Goal: Task Accomplishment & Management: Use online tool/utility

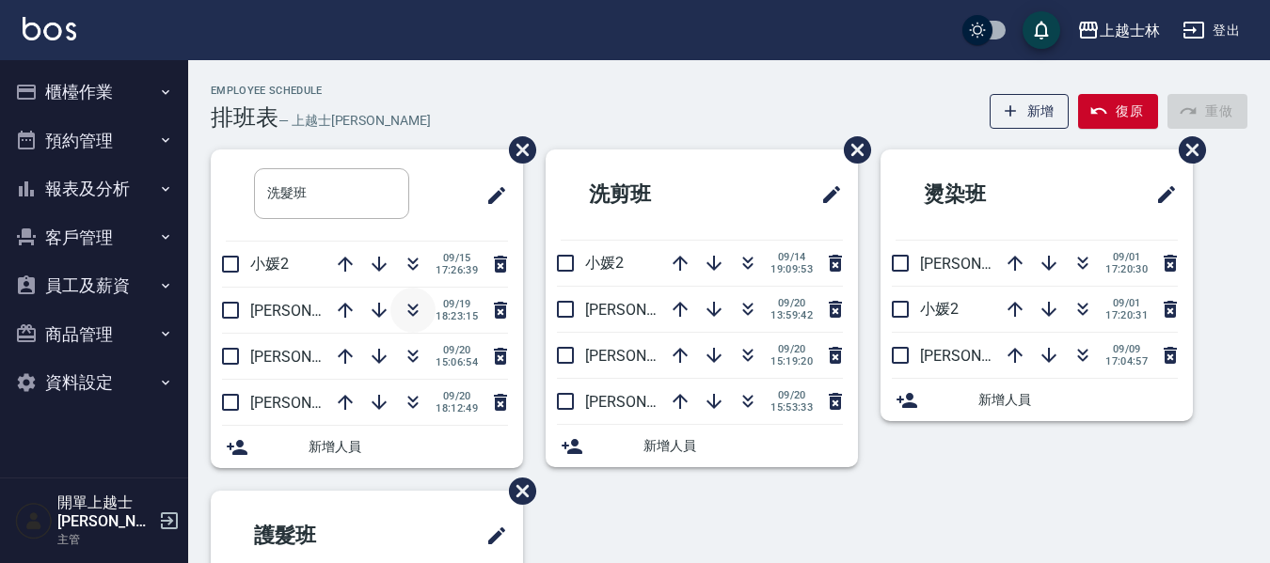
click at [413, 306] on icon "button" at bounding box center [413, 310] width 23 height 23
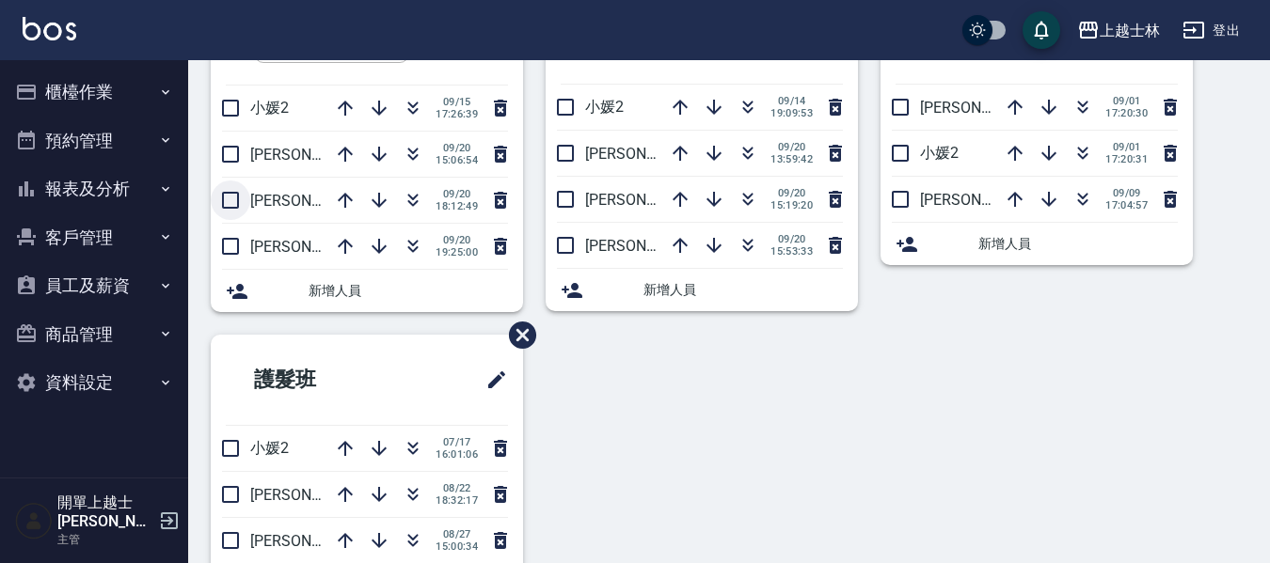
scroll to position [188, 0]
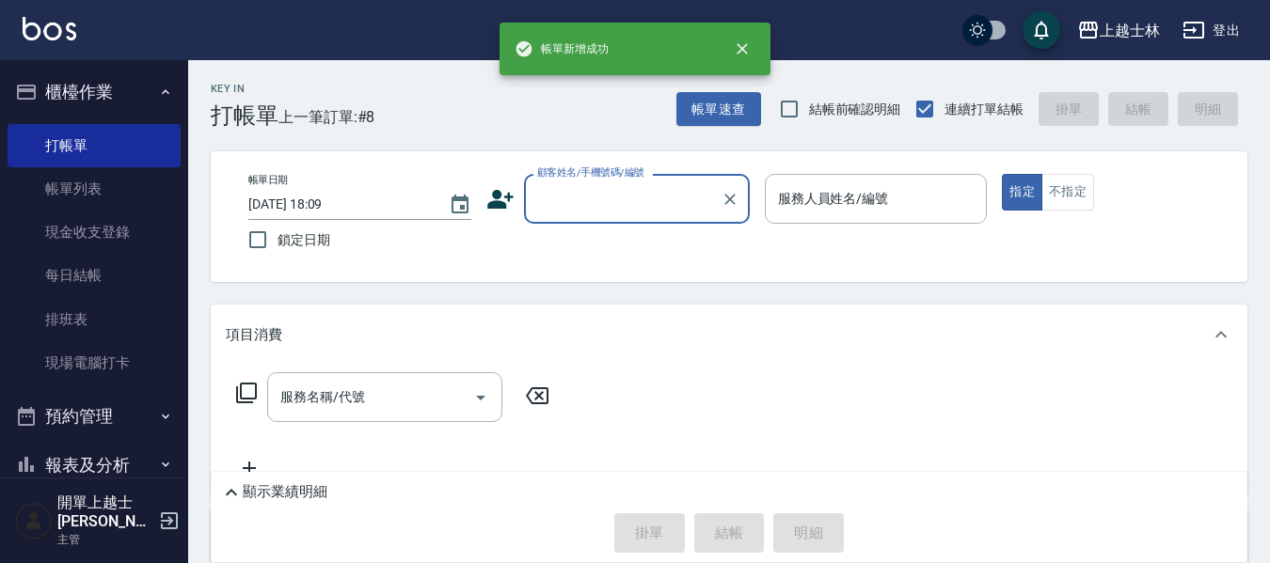
scroll to position [4, 0]
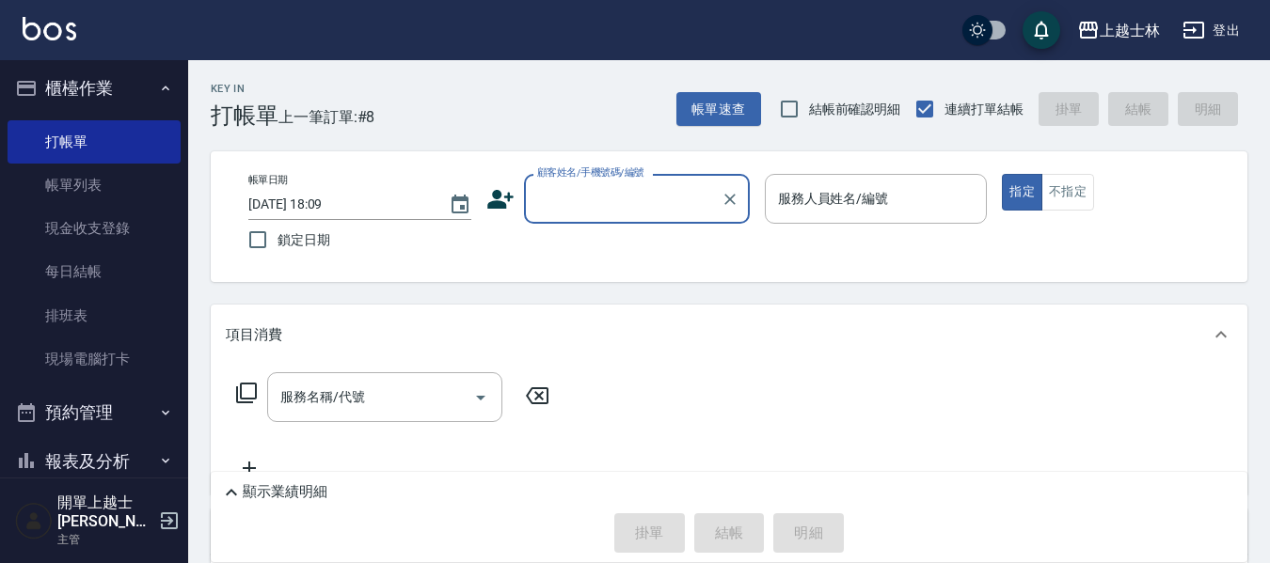
click at [595, 190] on input "顧客姓名/手機號碼/編號" at bounding box center [622, 198] width 181 height 33
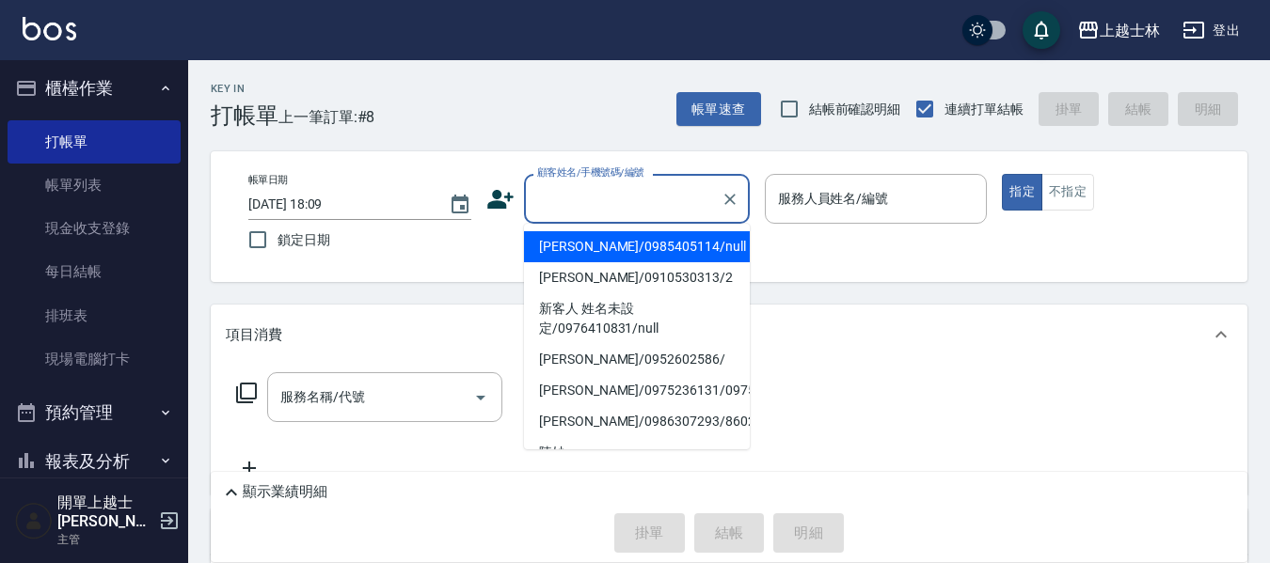
click at [594, 240] on li "[PERSON_NAME]/0985405114/null" at bounding box center [637, 246] width 226 height 31
type input "[PERSON_NAME]/0985405114/null"
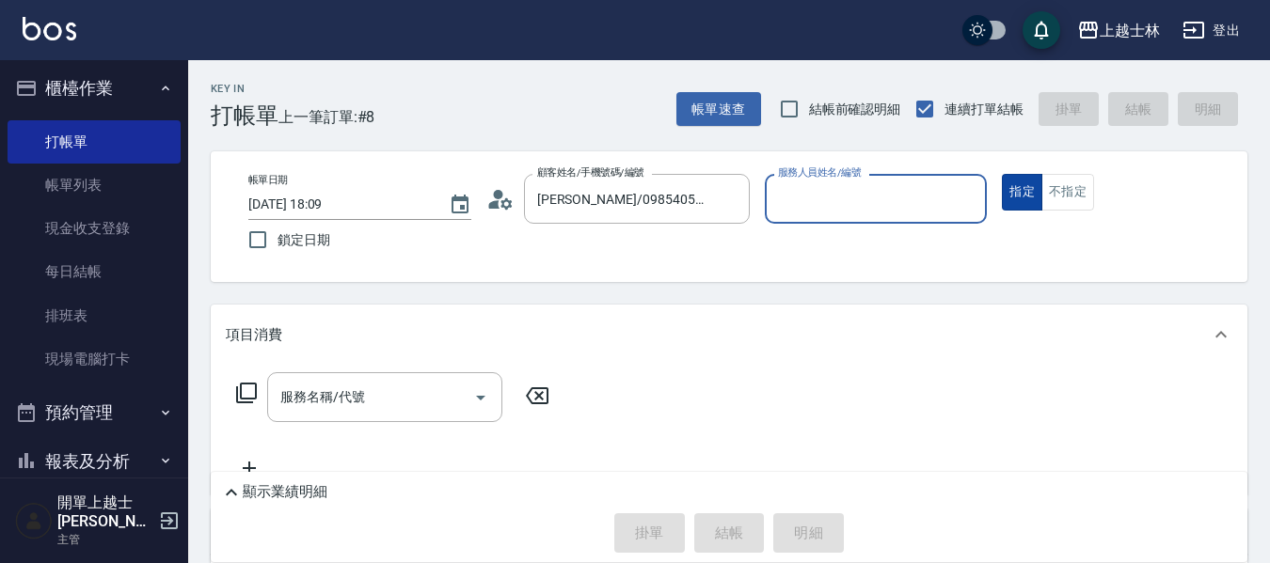
type input "[PERSON_NAME]-8"
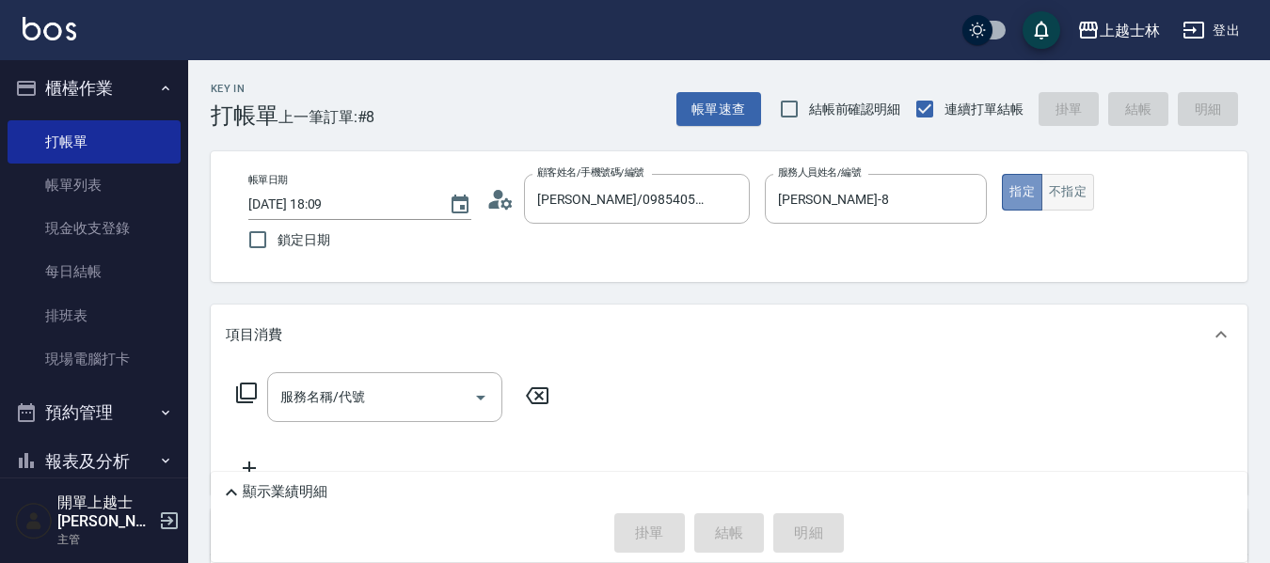
drag, startPoint x: 1032, startPoint y: 198, endPoint x: 1050, endPoint y: 193, distance: 18.7
click at [1036, 198] on button "指定" at bounding box center [1022, 192] width 40 height 37
click at [1050, 193] on button "不指定" at bounding box center [1067, 192] width 53 height 37
click at [389, 381] on input "服務名稱/代號" at bounding box center [371, 397] width 190 height 33
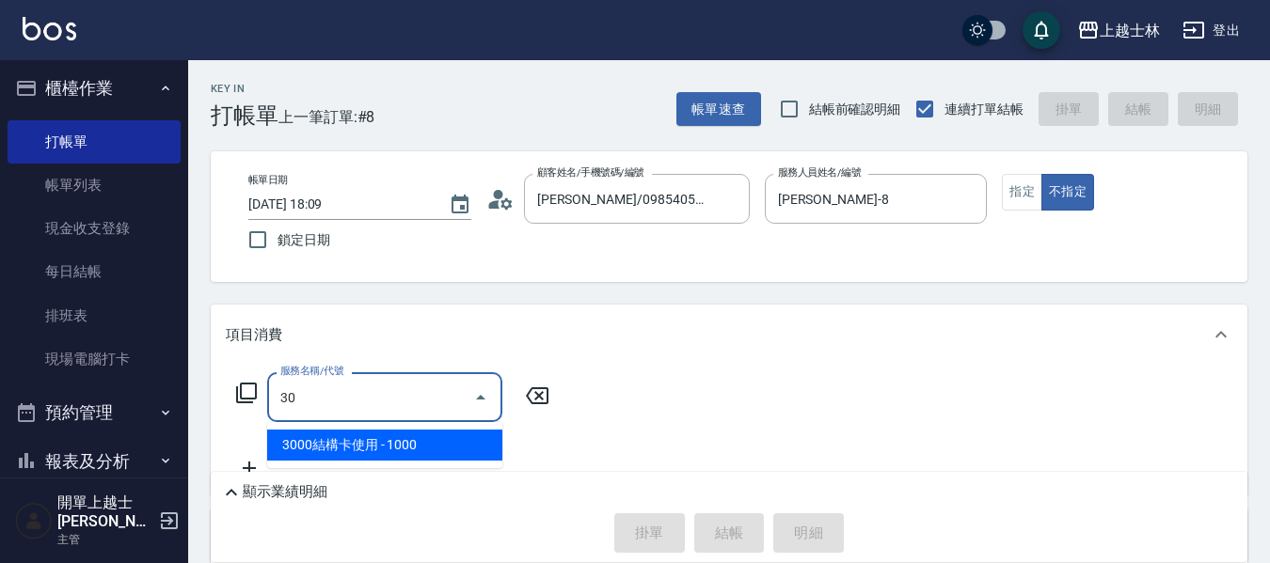
type input "3"
type input "洗髮(101)"
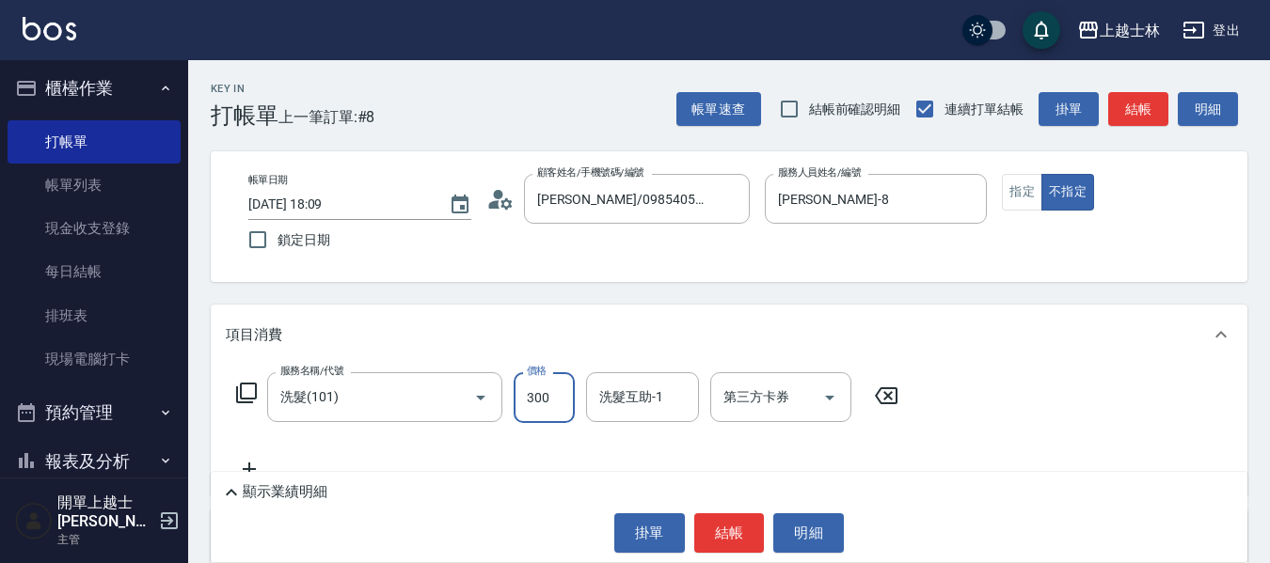
type input "300"
click at [1119, 115] on button "結帳" at bounding box center [1138, 109] width 60 height 35
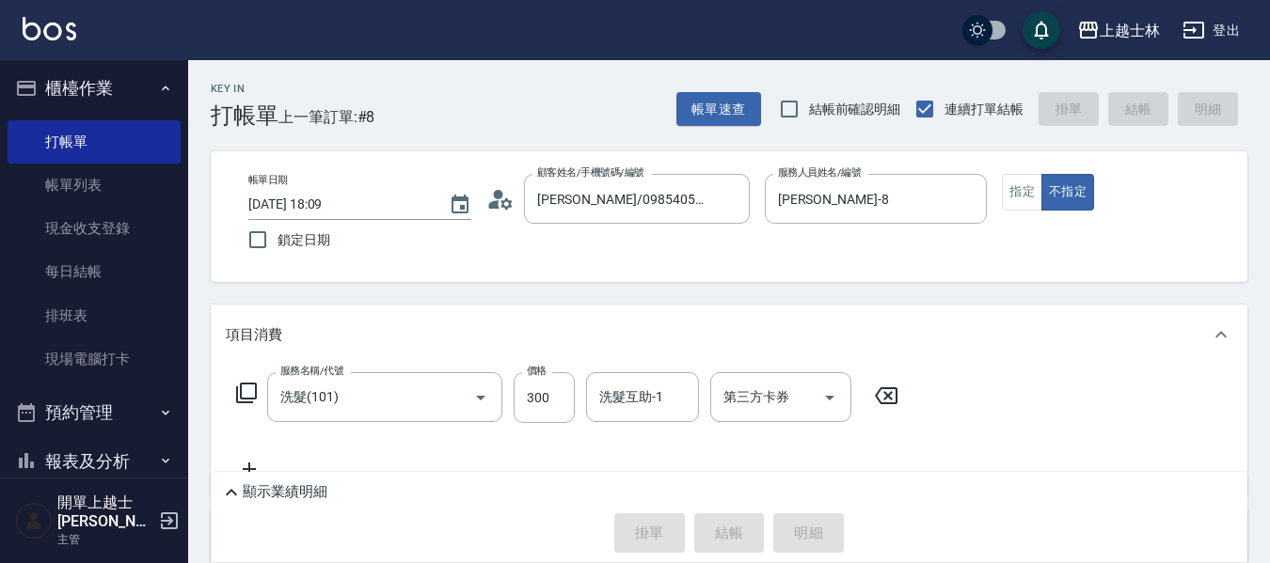
type input "[DATE] 19:23"
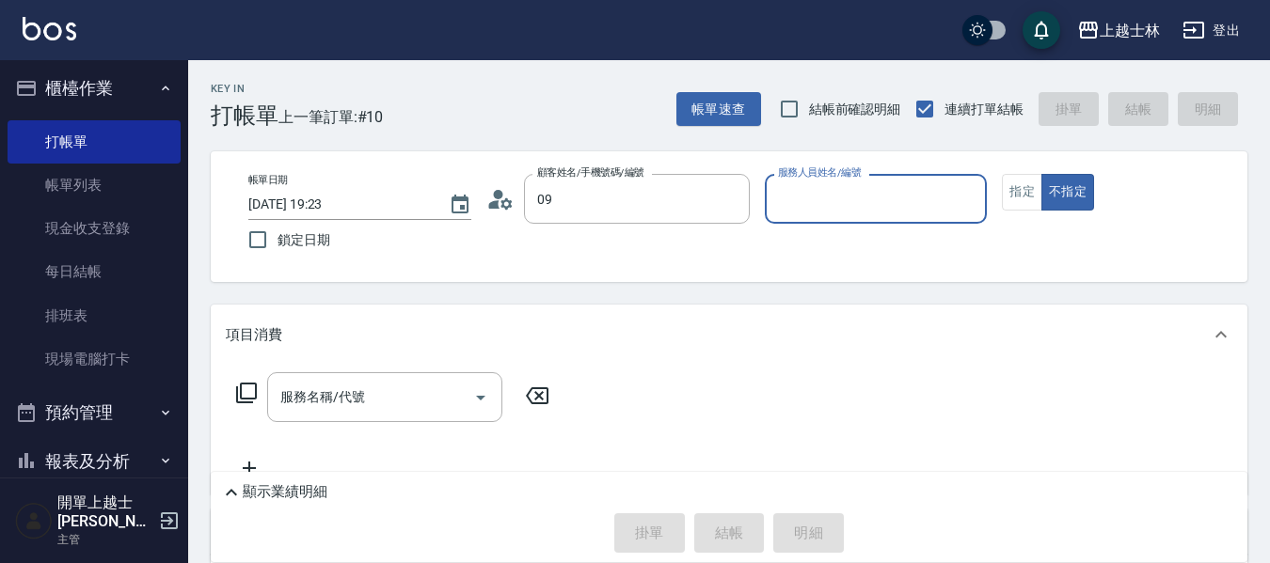
type input "[PERSON_NAME]/0952602586/"
type input "[PERSON_NAME]-12"
click at [1041, 174] on button "不指定" at bounding box center [1067, 192] width 53 height 37
type button "false"
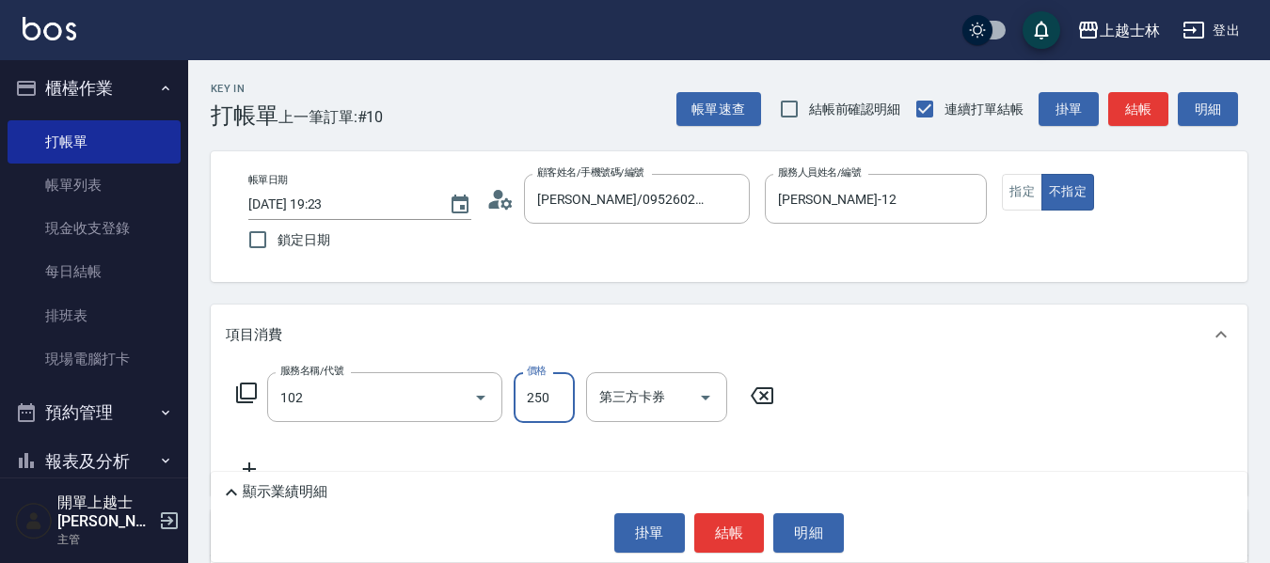
type input "精油洗髮(102)"
type input "300"
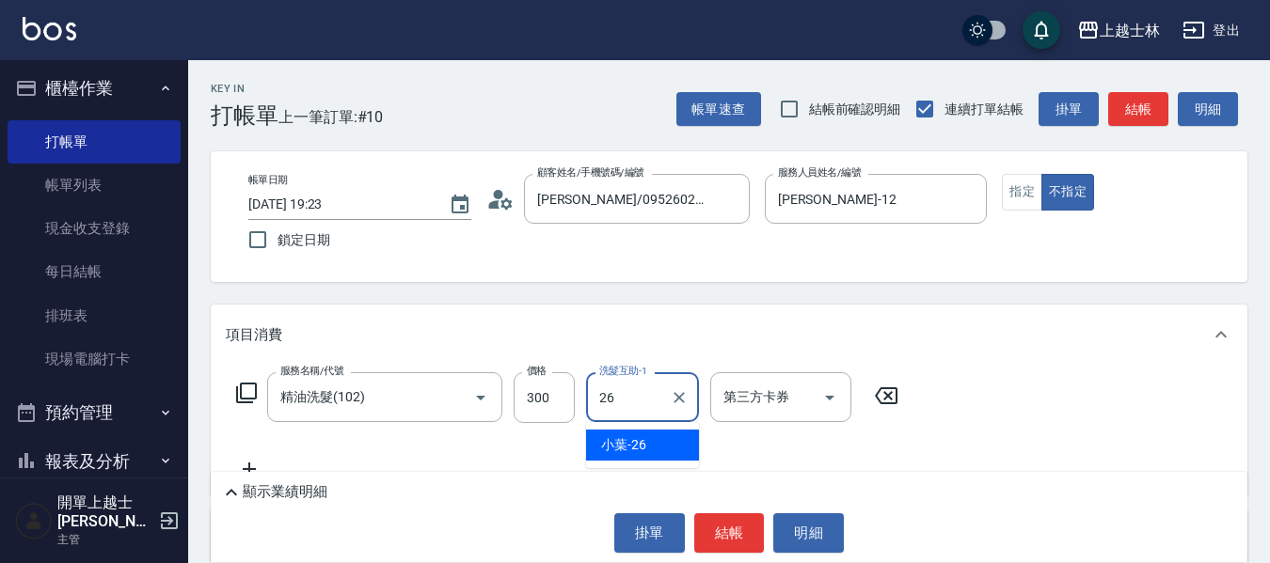
type input "小葉-26"
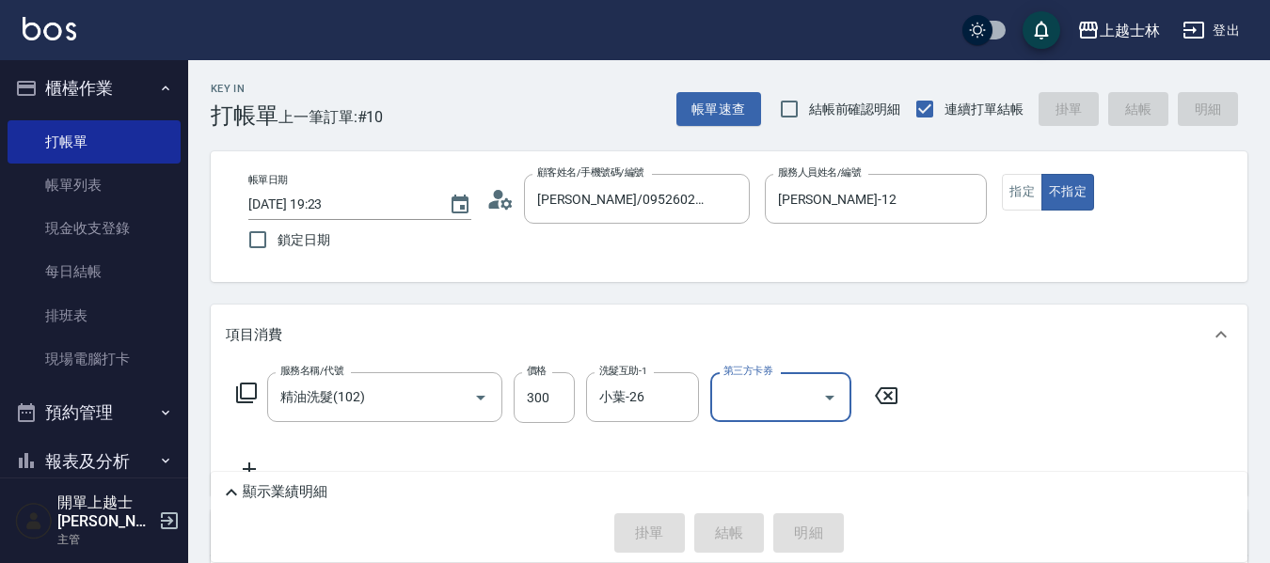
type input "[DATE] 19:46"
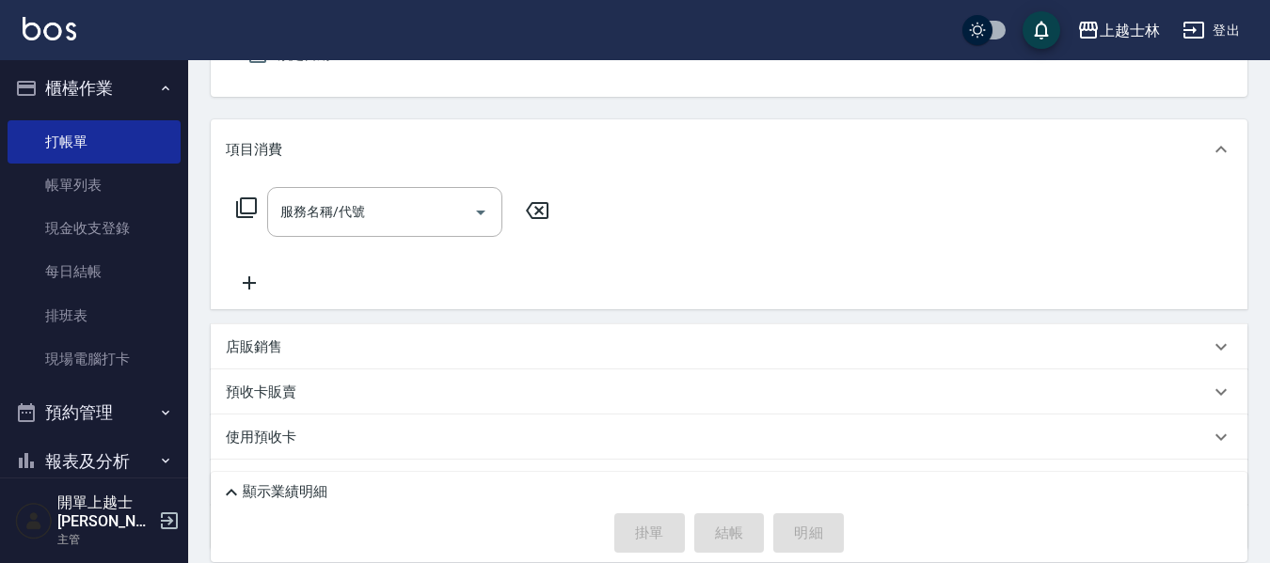
scroll to position [276, 0]
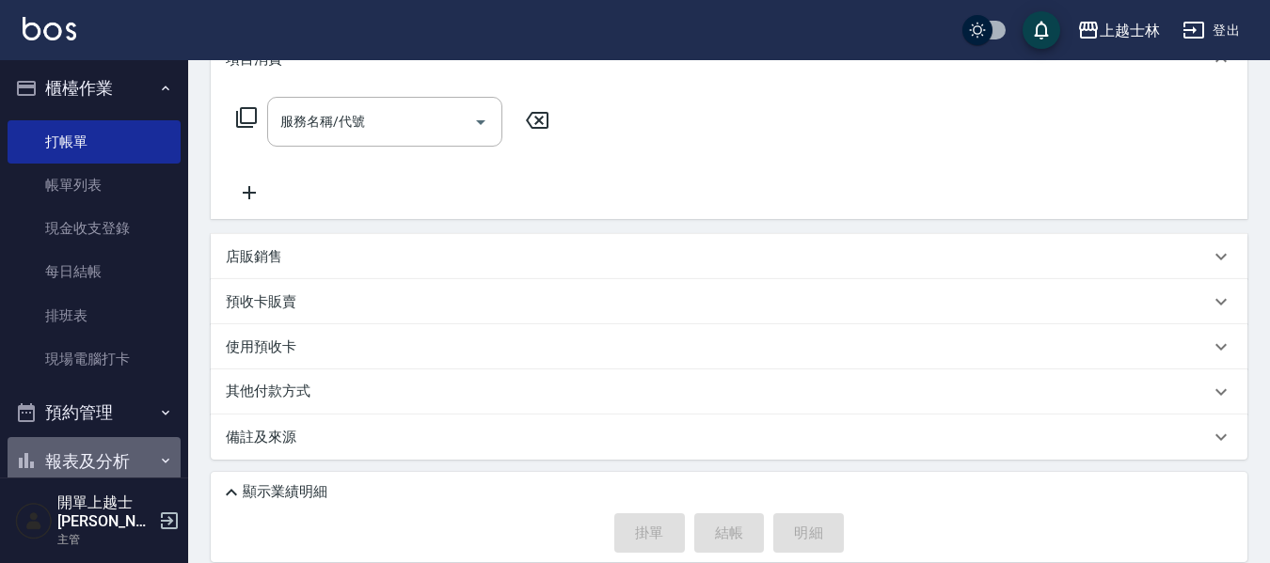
click at [116, 454] on button "報表及分析" at bounding box center [94, 461] width 173 height 49
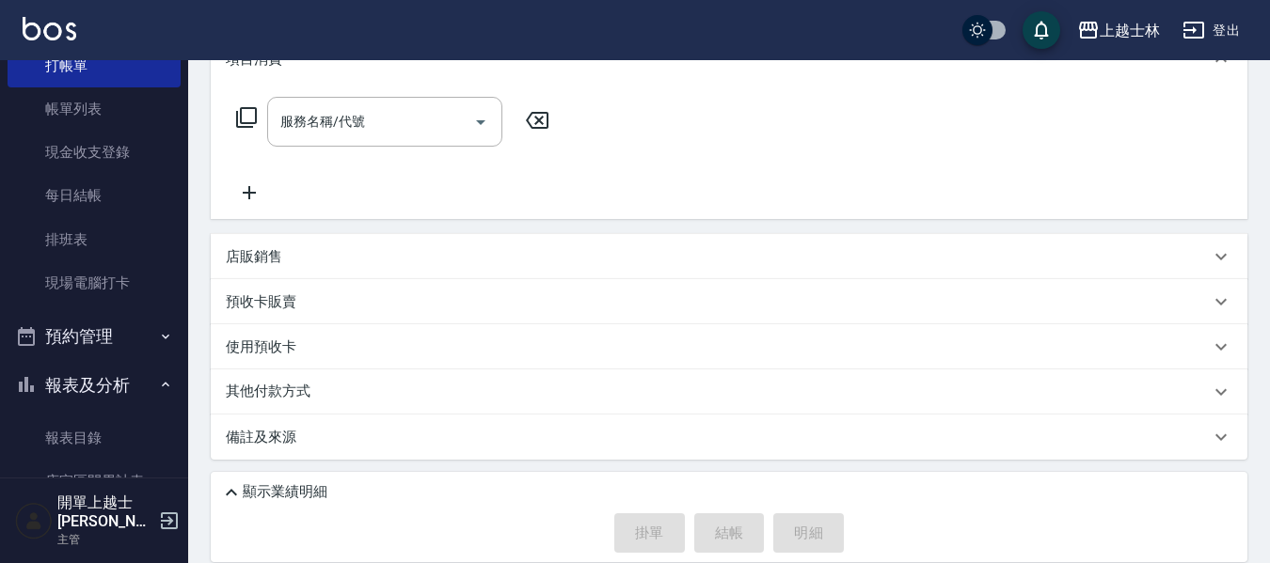
scroll to position [192, 0]
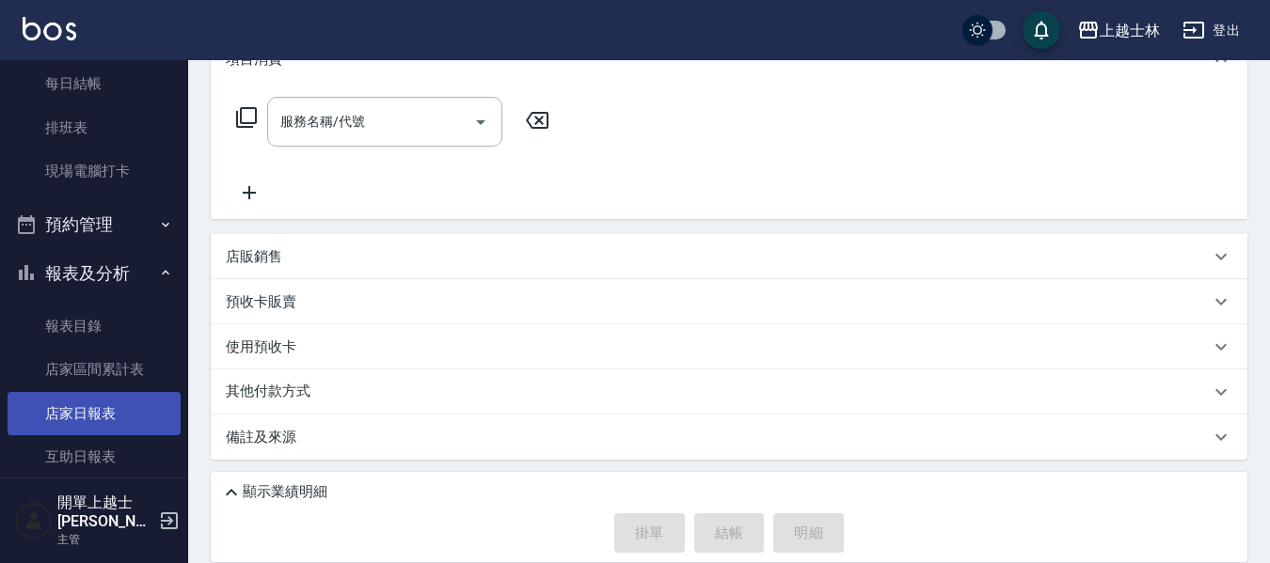
click at [140, 419] on link "店家日報表" at bounding box center [94, 413] width 173 height 43
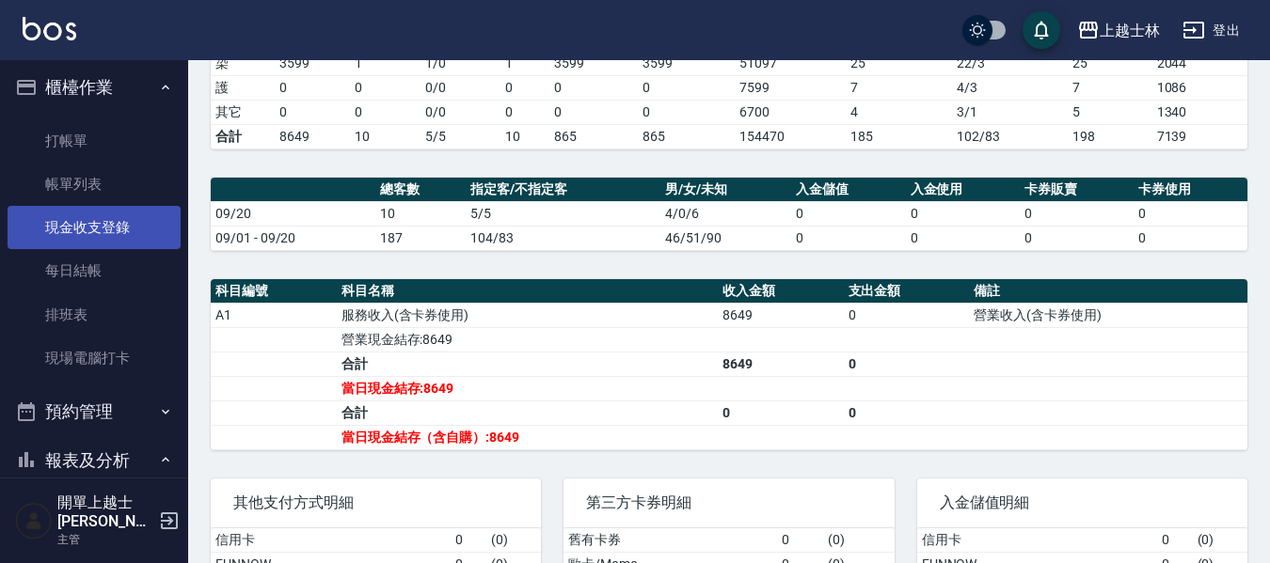
scroll to position [4, 0]
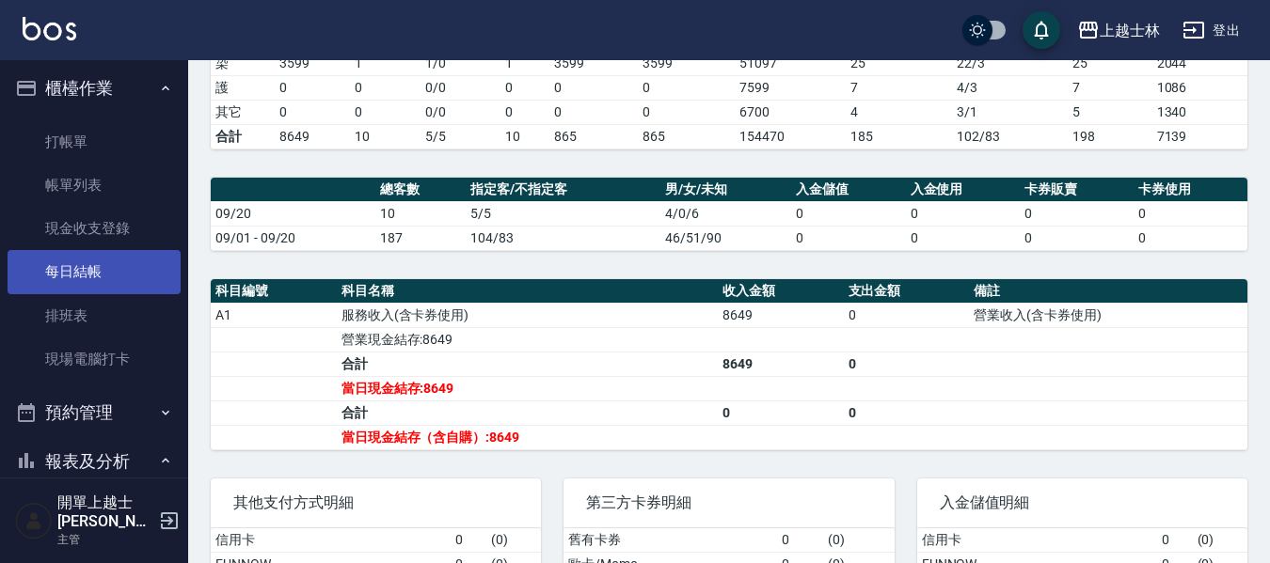
click at [84, 281] on link "每日結帳" at bounding box center [94, 271] width 173 height 43
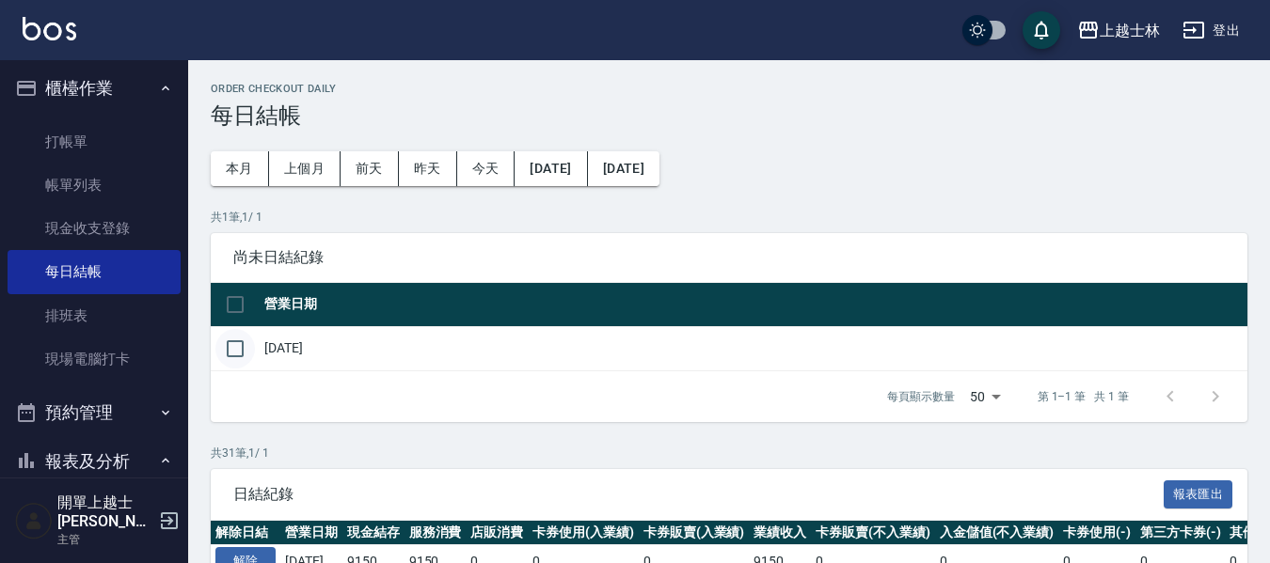
click at [235, 354] on input "checkbox" at bounding box center [235, 349] width 40 height 40
checkbox input "true"
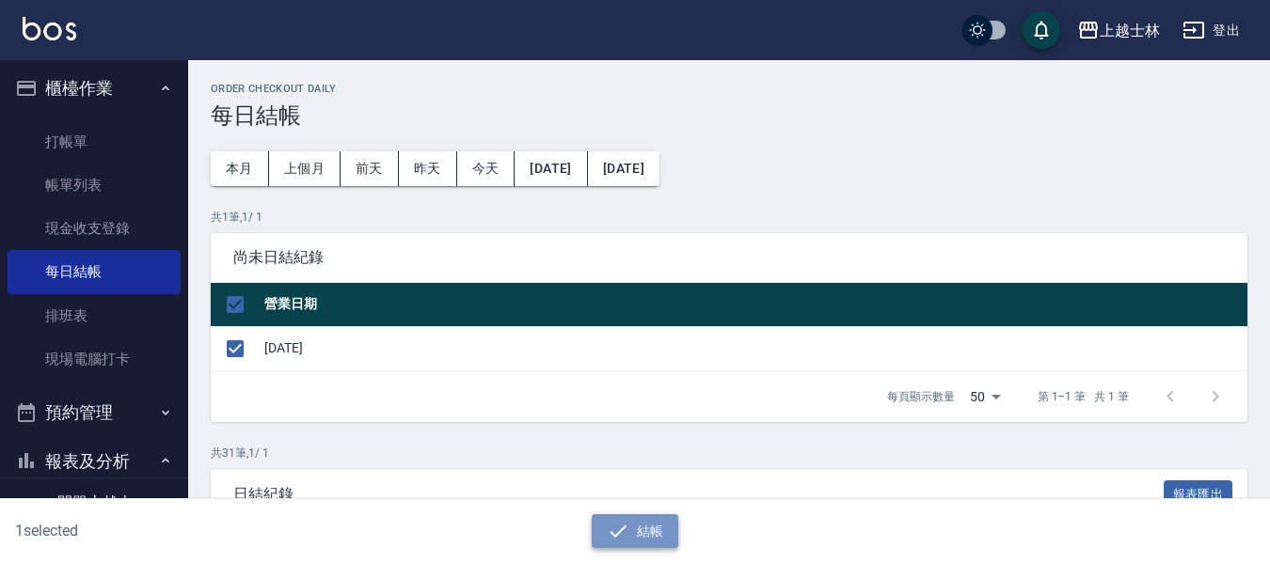
click at [665, 530] on button "結帳" at bounding box center [635, 531] width 87 height 35
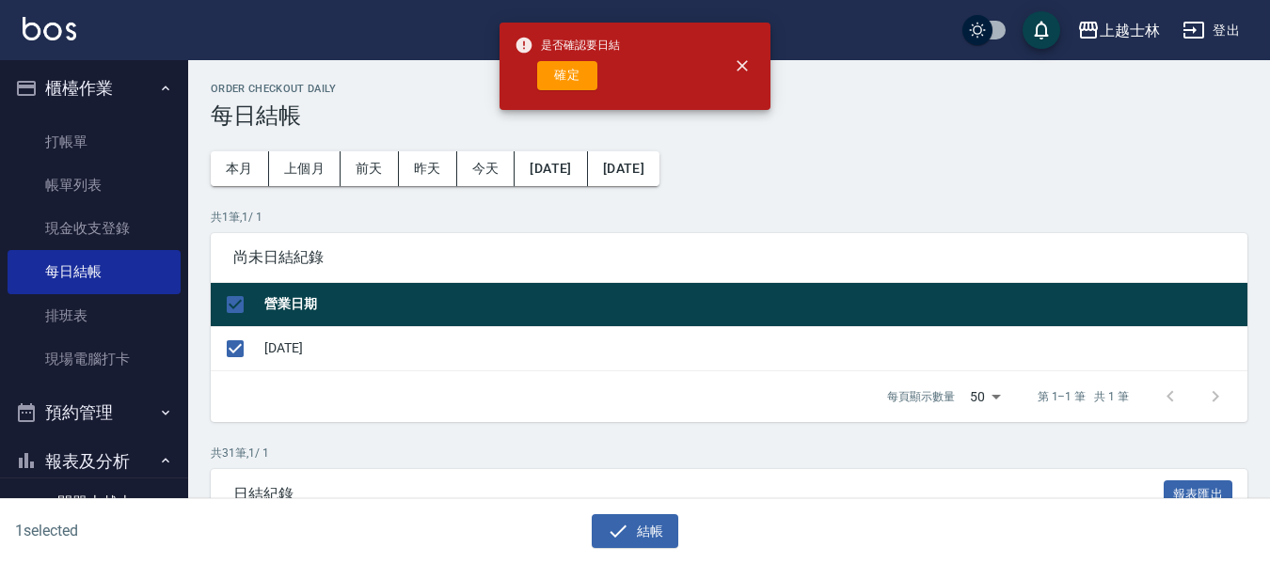
click at [577, 90] on div "是否確認要日結 確定" at bounding box center [566, 66] width 105 height 76
click at [576, 73] on button "確定" at bounding box center [567, 75] width 60 height 29
checkbox input "false"
